Goal: Task Accomplishment & Management: Use online tool/utility

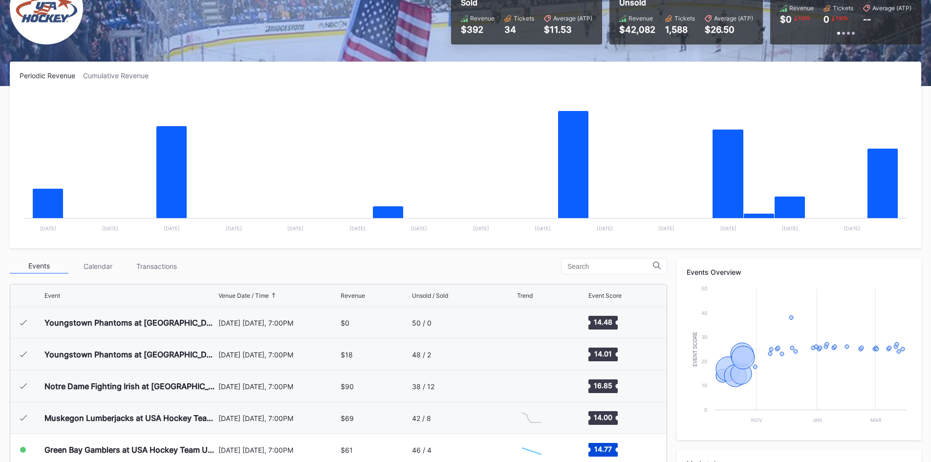
scroll to position [127, 0]
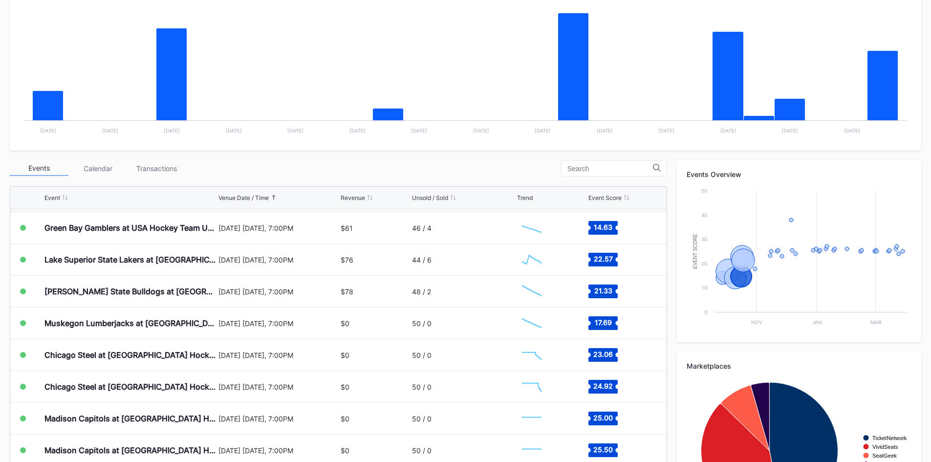
scroll to position [130, 0]
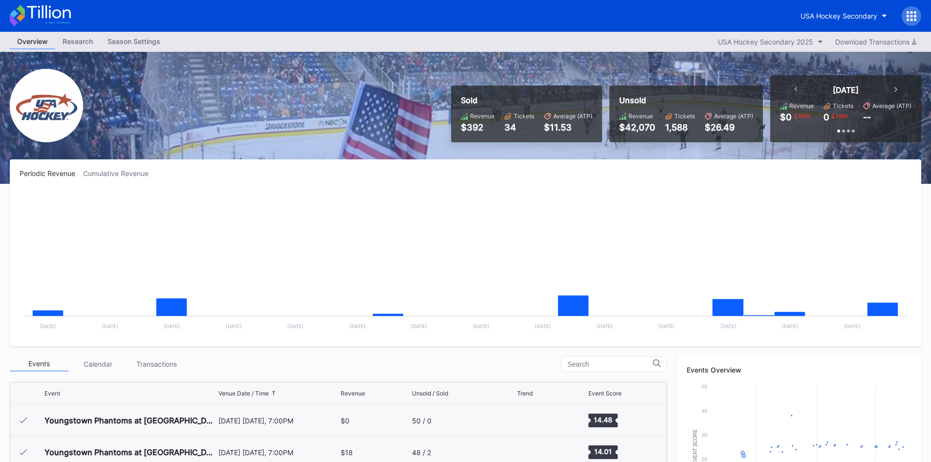
scroll to position [127, 0]
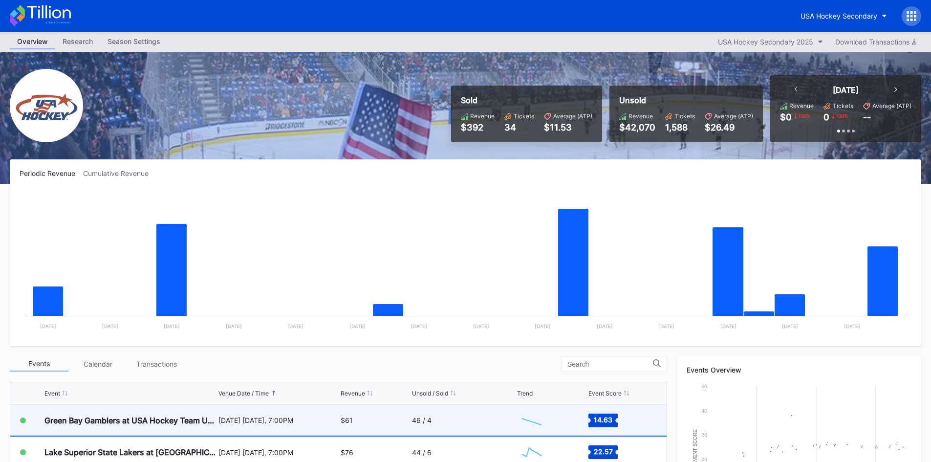
click at [397, 418] on div "$61" at bounding box center [375, 420] width 68 height 31
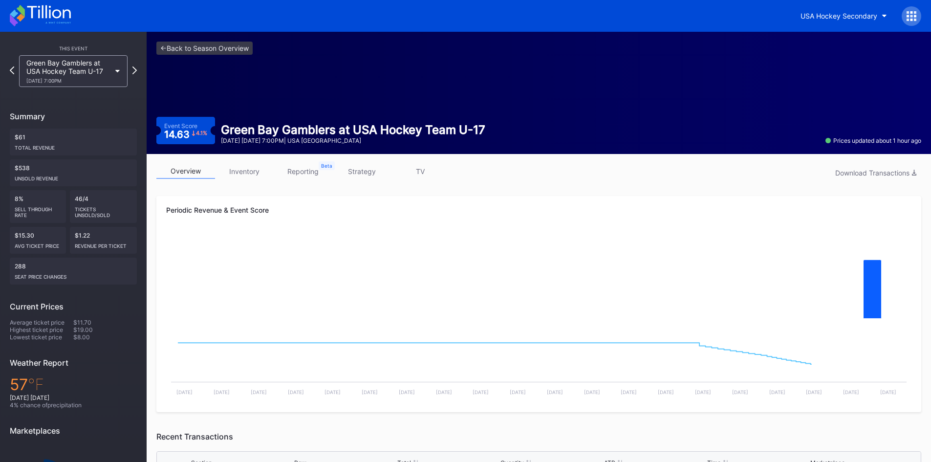
click at [241, 175] on link "inventory" at bounding box center [244, 171] width 59 height 15
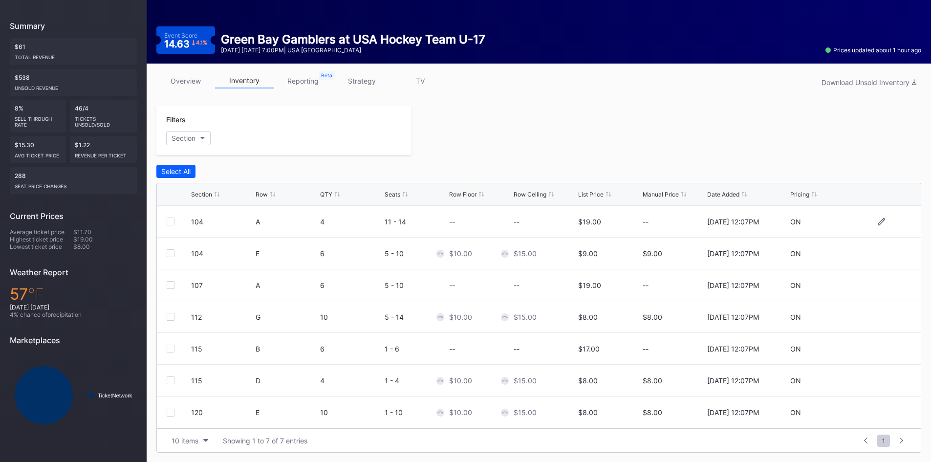
scroll to position [91, 0]
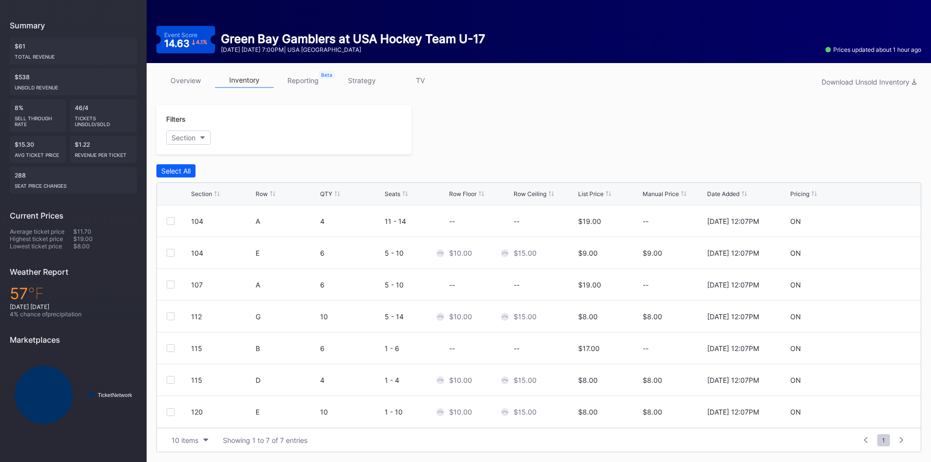
click at [311, 76] on link "reporting" at bounding box center [303, 80] width 59 height 15
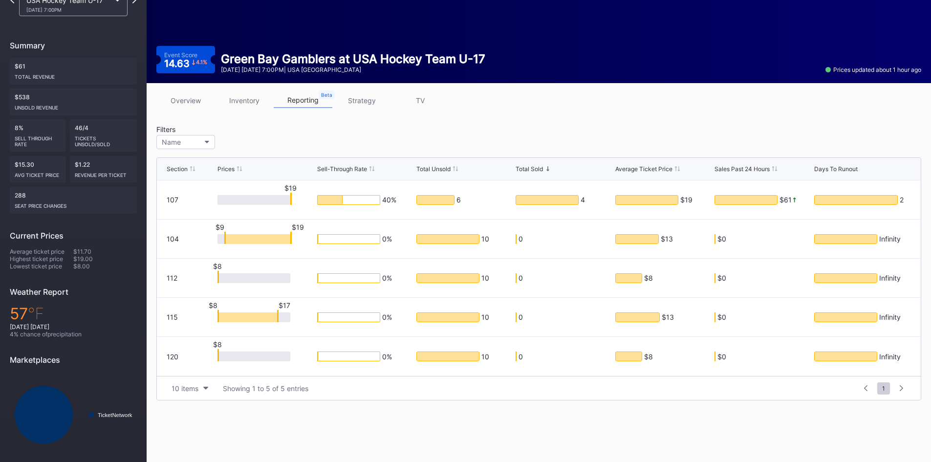
scroll to position [76, 0]
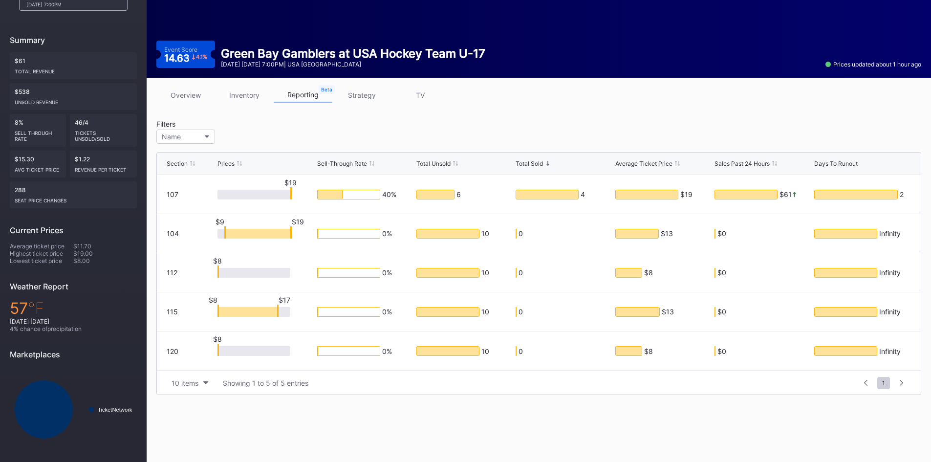
click at [248, 101] on link "inventory" at bounding box center [244, 94] width 59 height 15
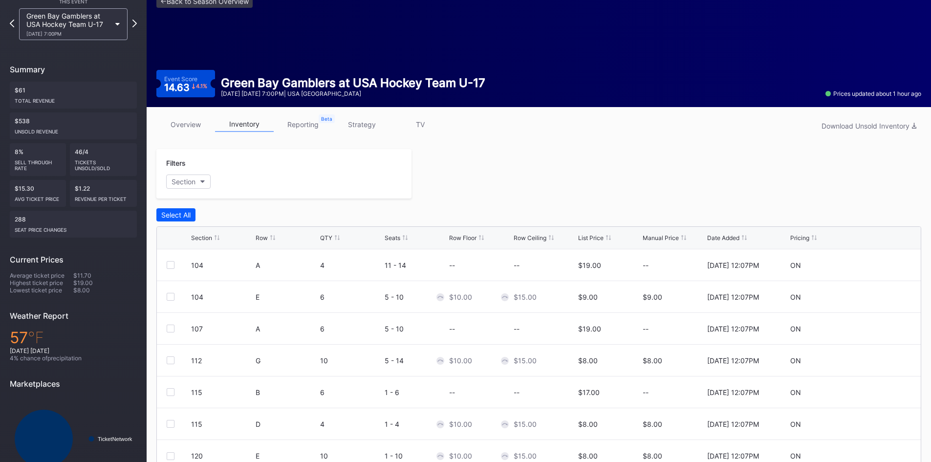
scroll to position [91, 0]
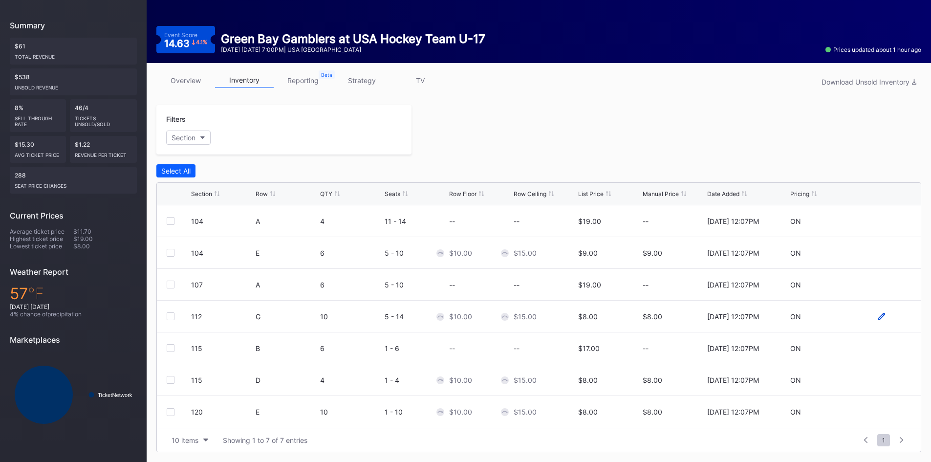
click at [879, 317] on icon at bounding box center [881, 316] width 7 height 7
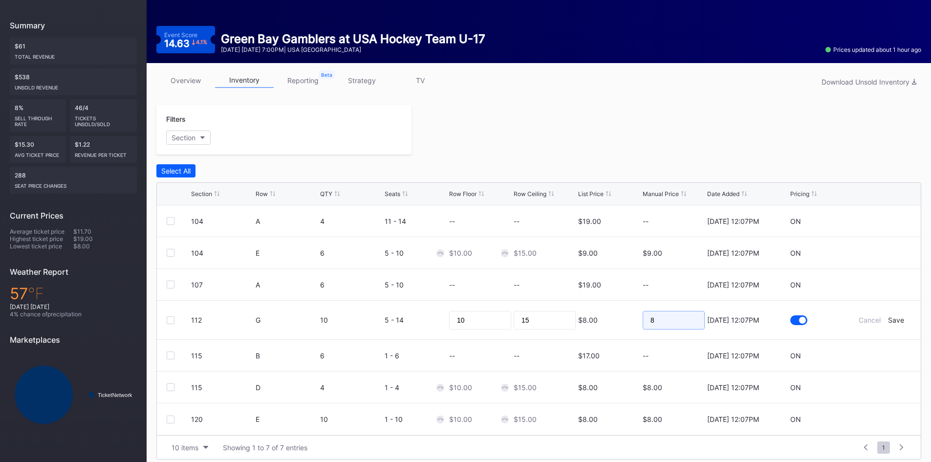
drag, startPoint x: 692, startPoint y: 323, endPoint x: 608, endPoint y: 326, distance: 84.1
click at [608, 326] on form "112 G 10 5 - 14 10 15 $8.00 8 9/5/2025 12:07PM Cancel Save" at bounding box center [551, 320] width 720 height 39
type input "7"
click at [897, 318] on div "Save" at bounding box center [896, 320] width 16 height 8
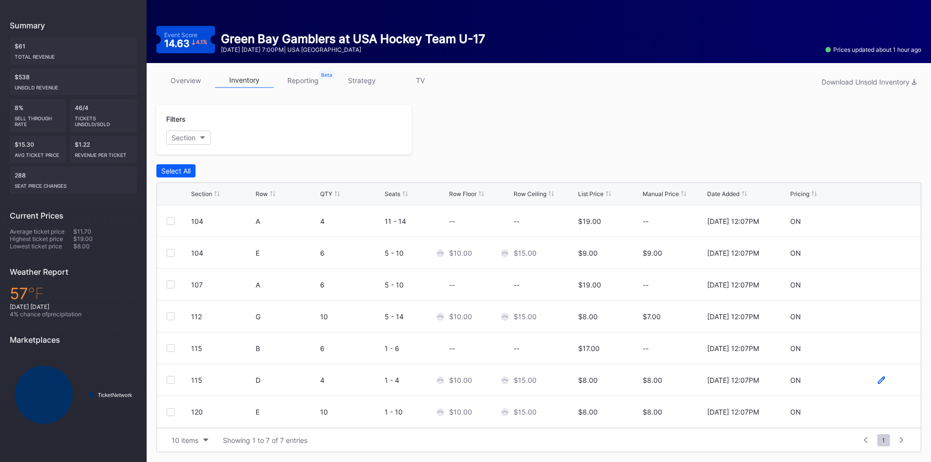
click at [881, 380] on icon at bounding box center [881, 379] width 7 height 7
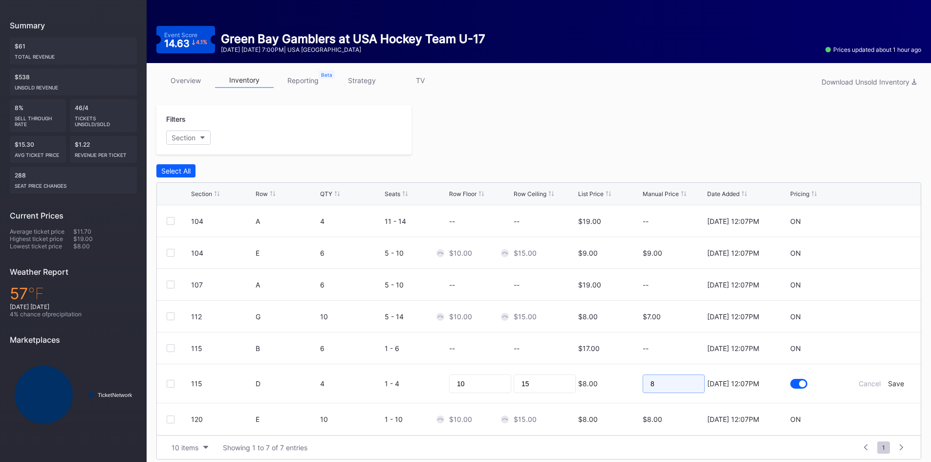
drag, startPoint x: 687, startPoint y: 385, endPoint x: 616, endPoint y: 389, distance: 71.0
click at [616, 389] on form "115 D 4 1 - 4 10 15 $8.00 8 9/5/2025 12:07PM Cancel Save" at bounding box center [551, 383] width 720 height 39
type input "7"
click at [894, 383] on div "Save" at bounding box center [896, 383] width 16 height 8
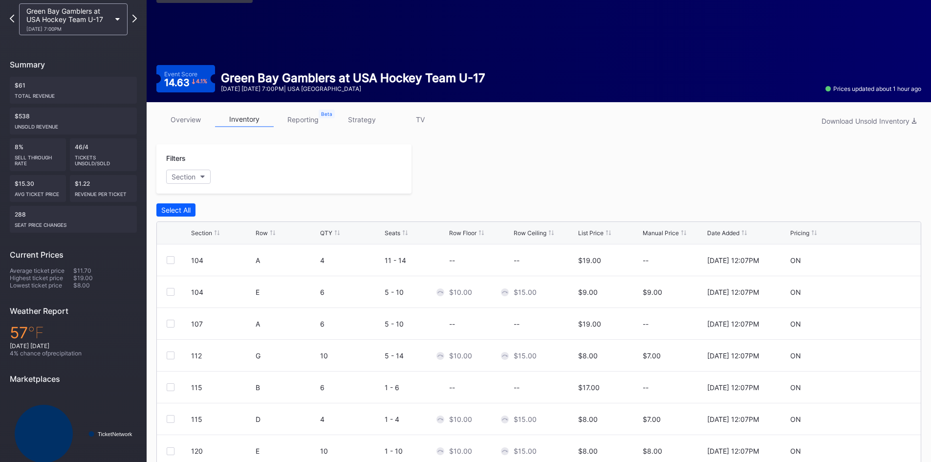
scroll to position [0, 0]
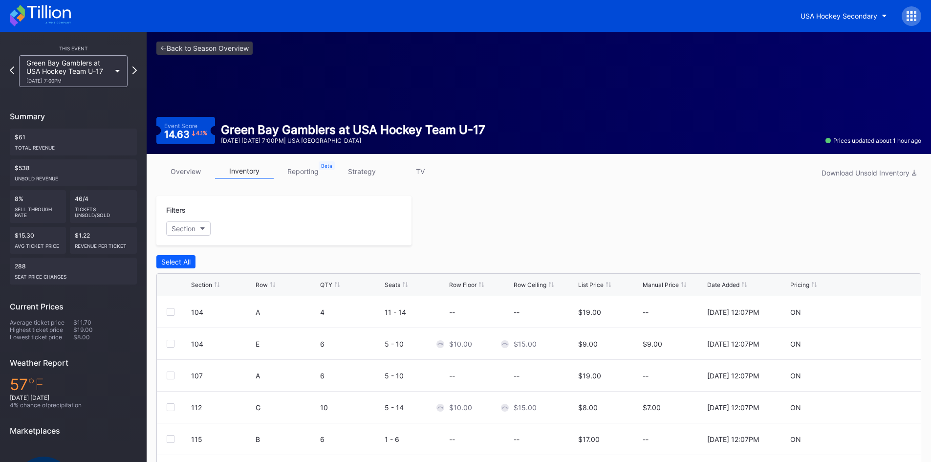
click at [60, 19] on icon at bounding box center [40, 16] width 61 height 22
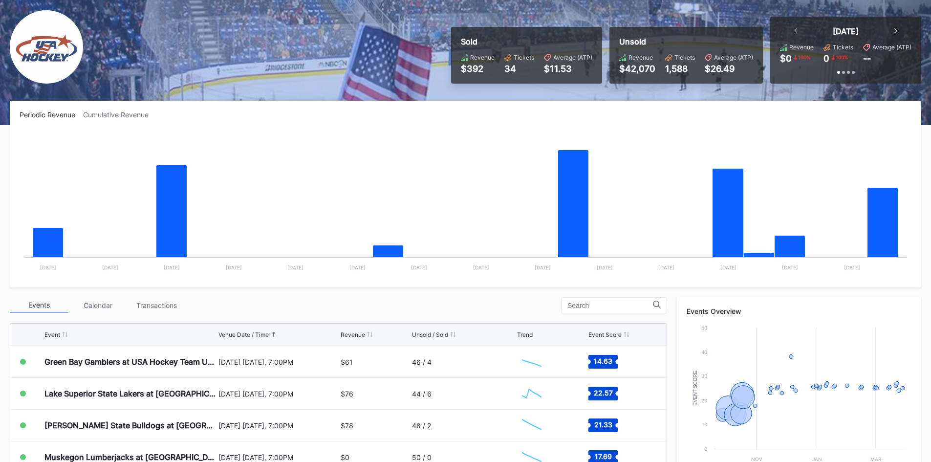
scroll to position [147, 0]
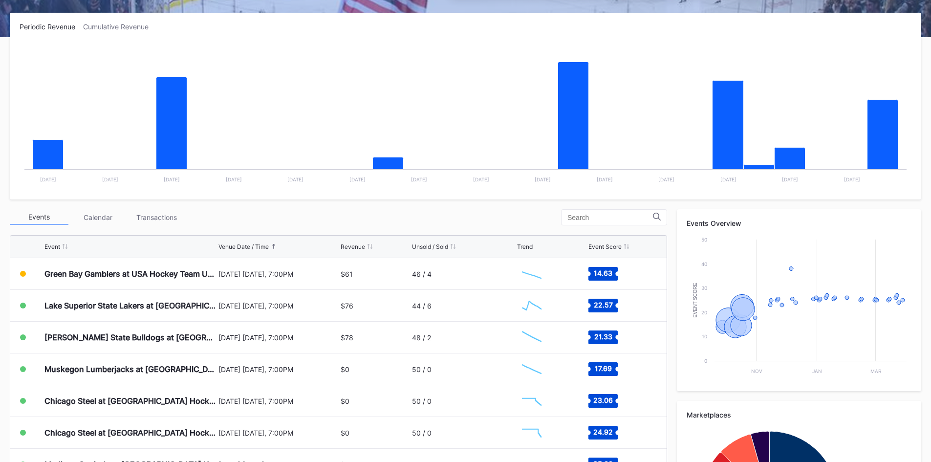
scroll to position [98, 0]
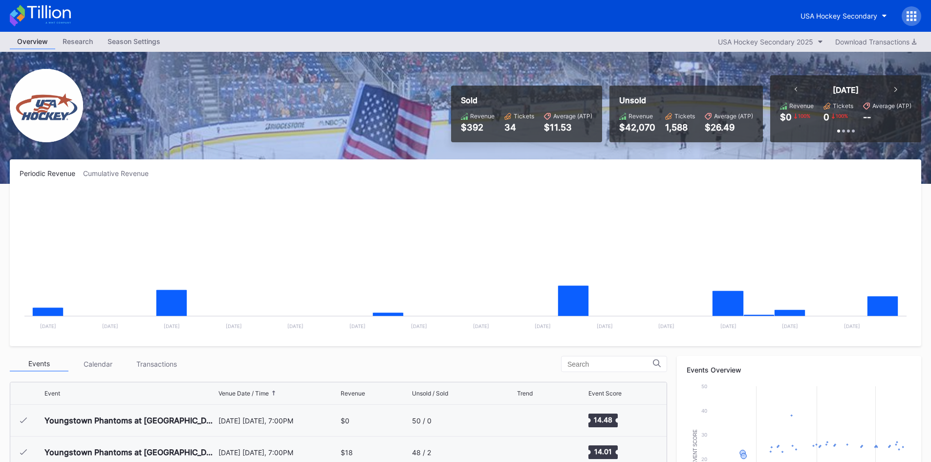
scroll to position [127, 0]
